Goal: Task Accomplishment & Management: Manage account settings

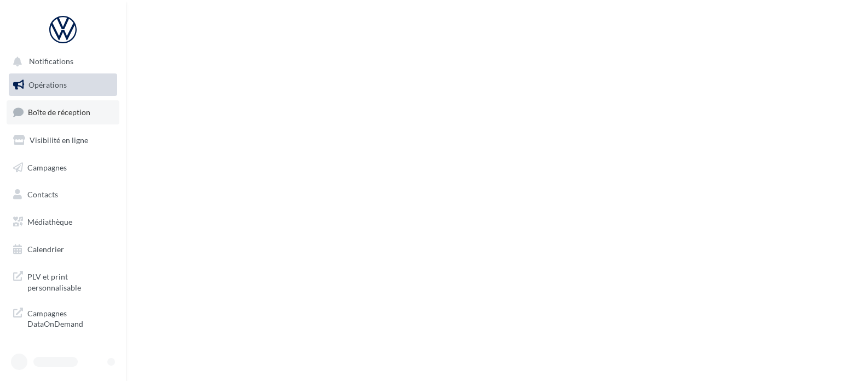
drag, startPoint x: 0, startPoint y: 0, endPoint x: 52, endPoint y: 114, distance: 125.8
click at [52, 114] on span "Boîte de réception" at bounding box center [59, 111] width 62 height 9
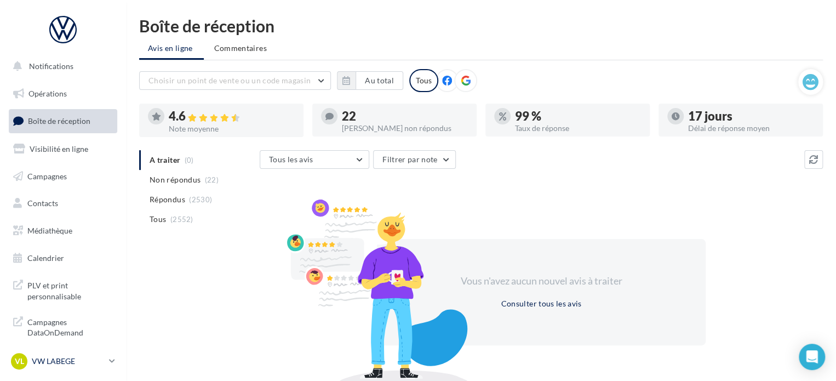
click at [70, 363] on p "VW LABEGE" at bounding box center [68, 361] width 73 height 11
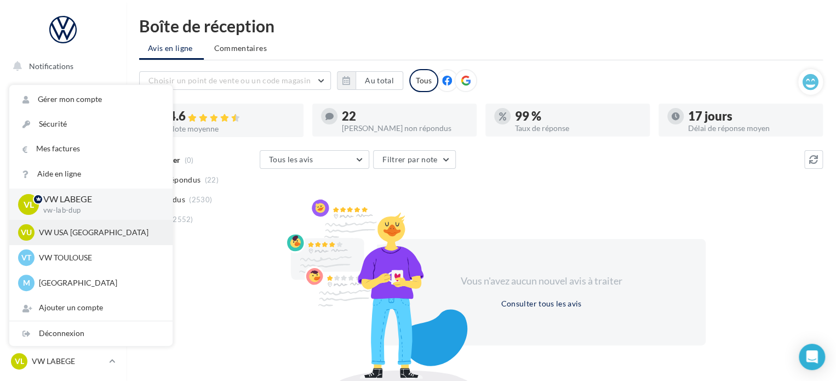
click at [95, 237] on p "VW USA [GEOGRAPHIC_DATA]" at bounding box center [99, 232] width 121 height 11
